Goal: Navigation & Orientation: Find specific page/section

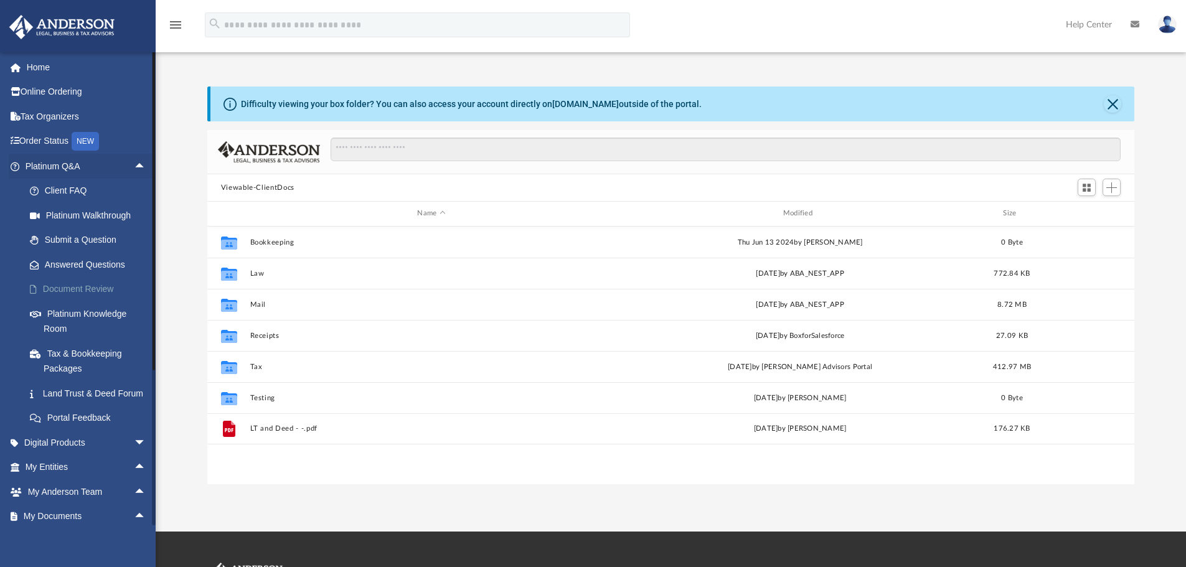
scroll to position [274, 918]
click at [103, 315] on link "Platinum Knowledge Room" at bounding box center [91, 321] width 148 height 40
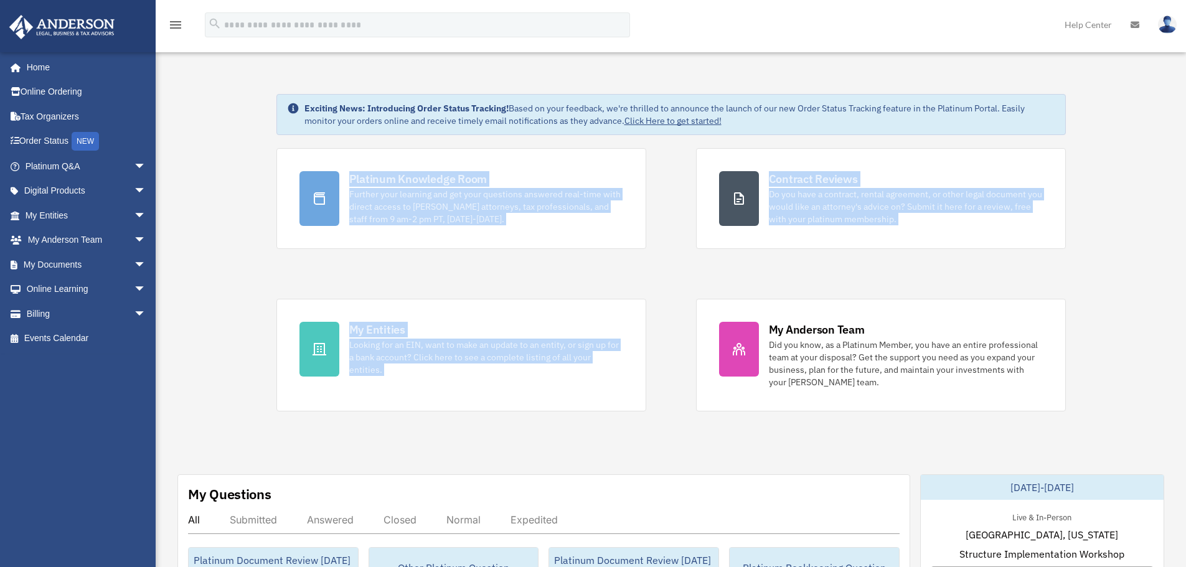
drag, startPoint x: 250, startPoint y: 164, endPoint x: 718, endPoint y: 426, distance: 535.9
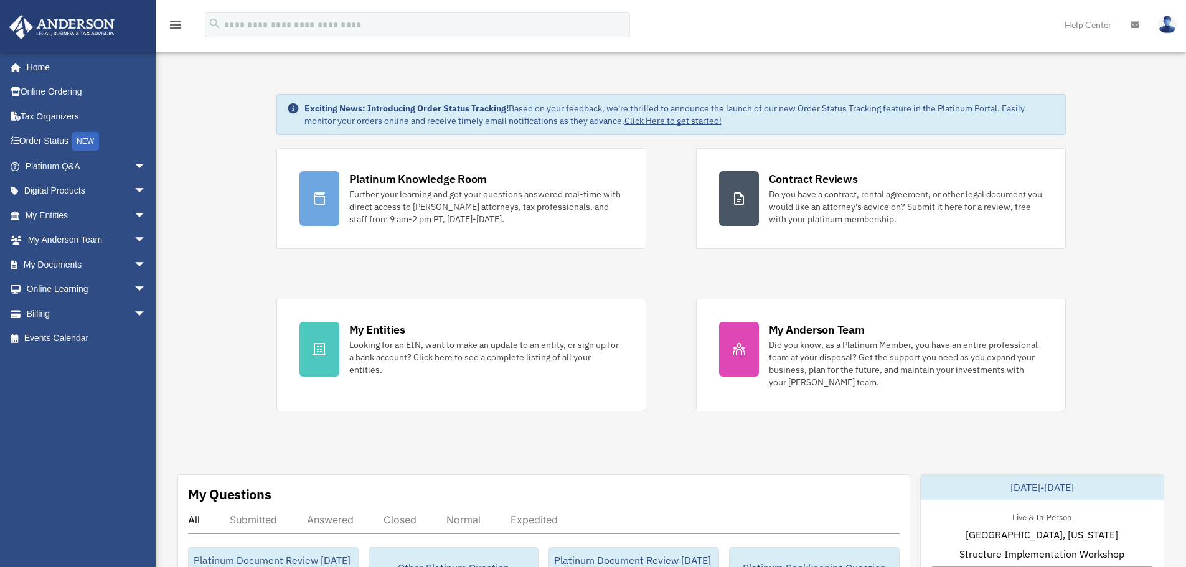
drag, startPoint x: 477, startPoint y: 297, endPoint x: 201, endPoint y: 185, distance: 297.4
click at [134, 162] on span "arrow_drop_down" at bounding box center [146, 167] width 25 height 26
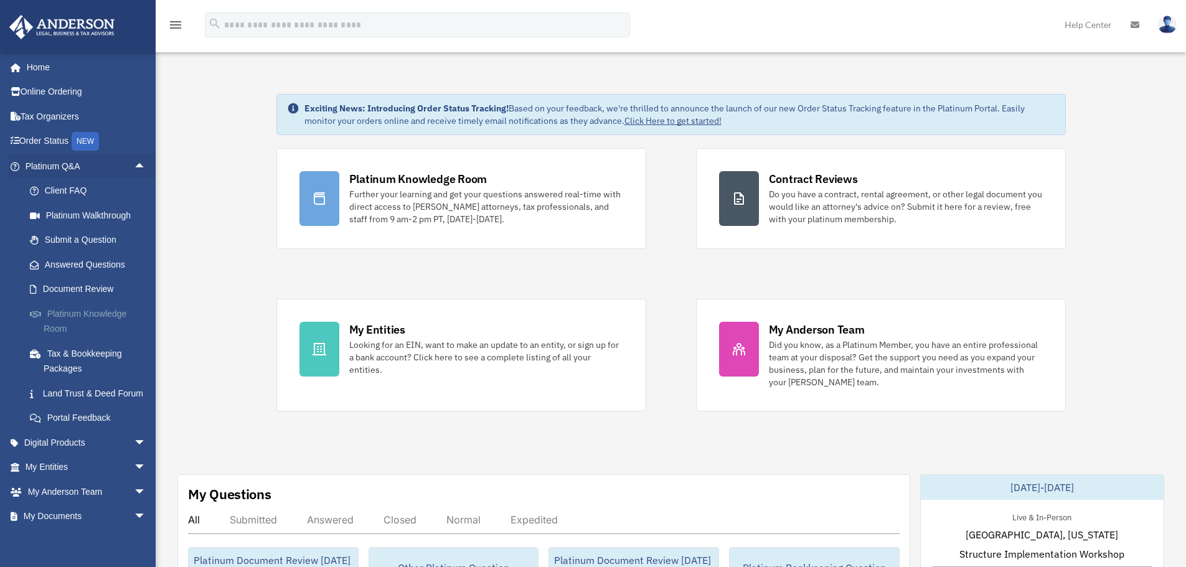
click at [74, 321] on link "Platinum Knowledge Room" at bounding box center [91, 321] width 148 height 40
